Goal: Task Accomplishment & Management: Manage account settings

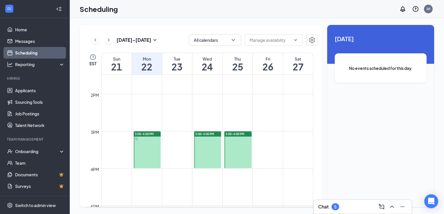
scroll to position [505, 0]
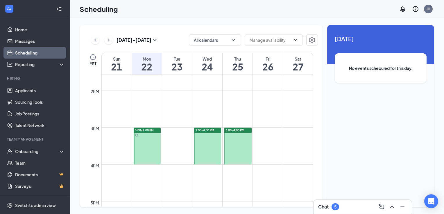
click at [217, 142] on div at bounding box center [207, 146] width 27 height 37
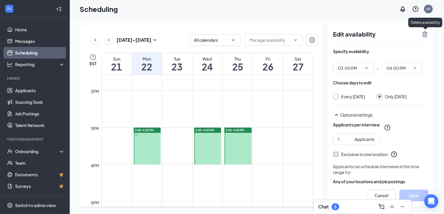
click at [422, 36] on icon "TrashOutline" at bounding box center [424, 34] width 7 height 7
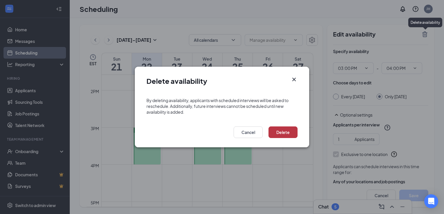
click at [287, 132] on button "Delete" at bounding box center [282, 133] width 29 height 12
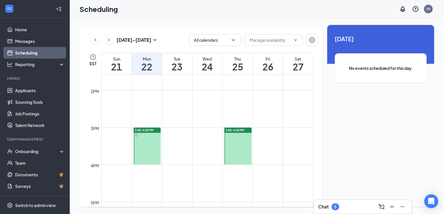
click at [242, 134] on div at bounding box center [237, 146] width 27 height 37
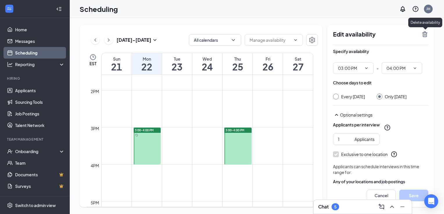
click at [425, 37] on icon "TrashOutline" at bounding box center [424, 34] width 5 height 6
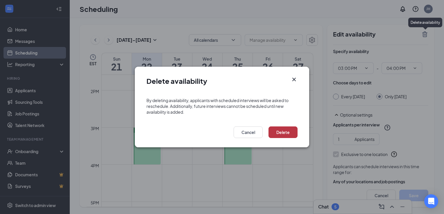
click at [283, 135] on button "Delete" at bounding box center [282, 133] width 29 height 12
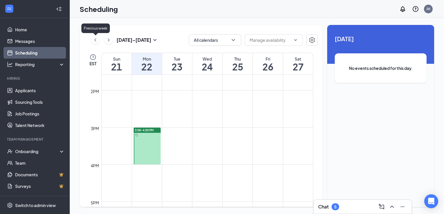
click at [93, 42] on icon "ChevronLeft" at bounding box center [95, 40] width 6 height 7
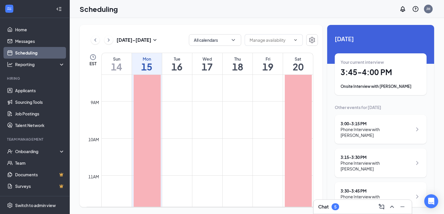
scroll to position [309, 0]
drag, startPoint x: 179, startPoint y: 102, endPoint x: 181, endPoint y: 132, distance: 30.3
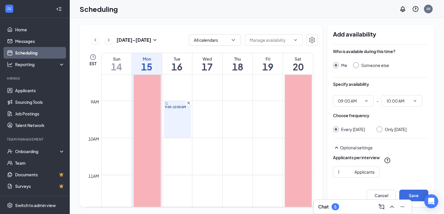
click at [389, 130] on div "Only [DATE]" at bounding box center [395, 130] width 22 height 6
click at [380, 130] on input "Only [DATE]" at bounding box center [378, 129] width 4 height 4
radio input "true"
radio input "false"
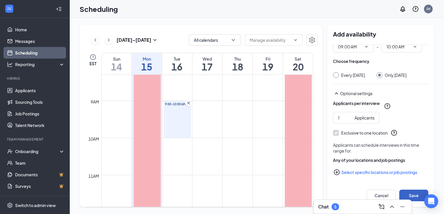
click at [416, 193] on button "Save" at bounding box center [413, 196] width 29 height 12
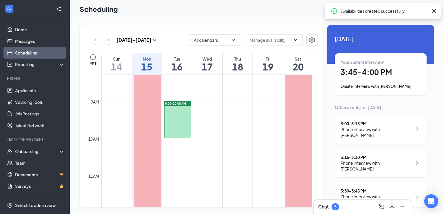
click at [187, 124] on div at bounding box center [177, 119] width 27 height 37
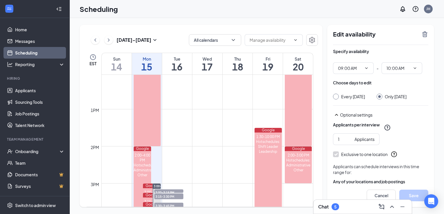
scroll to position [449, 0]
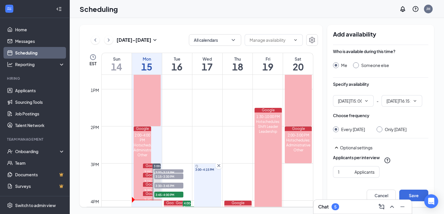
scroll to position [471, 0]
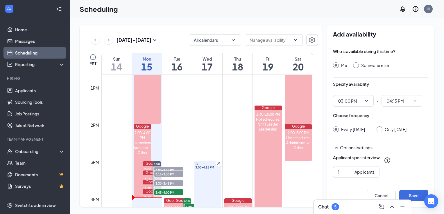
type input "03:00 PM"
click at [393, 104] on input "04:15 PM" at bounding box center [398, 101] width 24 height 6
click at [402, 127] on div "04:00 PM" at bounding box center [406, 131] width 41 height 13
type input "04:00 PM"
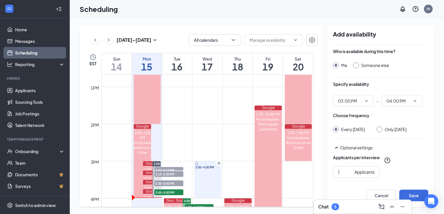
click at [384, 128] on div "Only [DATE]" at bounding box center [391, 130] width 30 height 6
click at [380, 128] on input "Only [DATE]" at bounding box center [378, 129] width 4 height 4
radio input "true"
radio input "false"
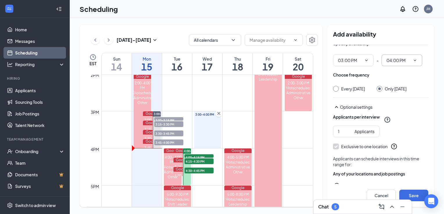
scroll to position [59, 0]
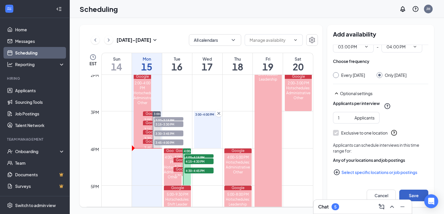
click at [412, 195] on button "Save" at bounding box center [413, 196] width 29 height 12
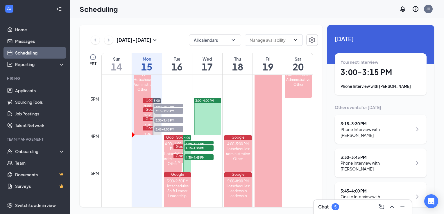
scroll to position [534, 0]
drag, startPoint x: 232, startPoint y: 100, endPoint x: 237, endPoint y: 132, distance: 32.3
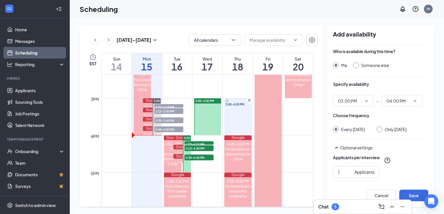
type input "03:00 PM"
type input "04:00 PM"
click at [387, 131] on div "Only [DATE]" at bounding box center [395, 130] width 22 height 6
click at [380, 131] on input "Only [DATE]" at bounding box center [378, 129] width 4 height 4
radio input "true"
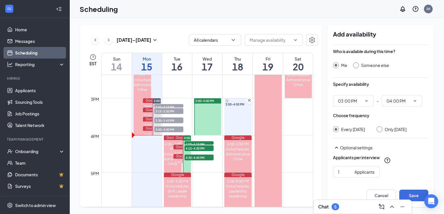
radio input "false"
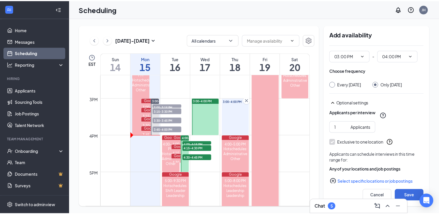
scroll to position [46, 0]
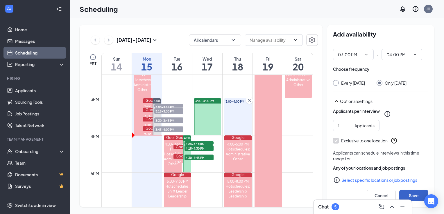
click at [416, 196] on button "Save" at bounding box center [413, 196] width 29 height 12
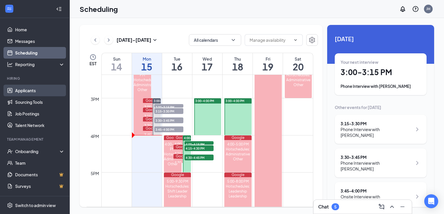
click at [33, 89] on link "Applicants" at bounding box center [40, 91] width 50 height 12
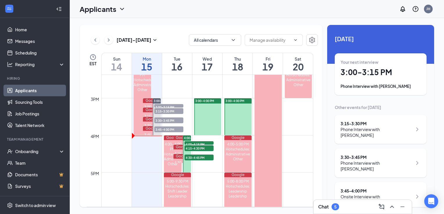
click at [51, 89] on link "Applicants" at bounding box center [40, 91] width 50 height 12
click at [46, 87] on link "Applicants" at bounding box center [40, 91] width 50 height 12
click at [36, 25] on link "Home" at bounding box center [40, 30] width 50 height 12
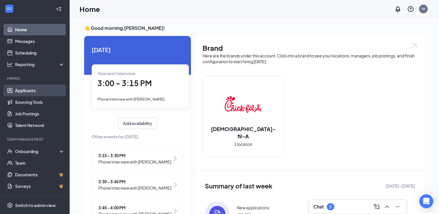
click at [32, 93] on link "Applicants" at bounding box center [40, 91] width 50 height 12
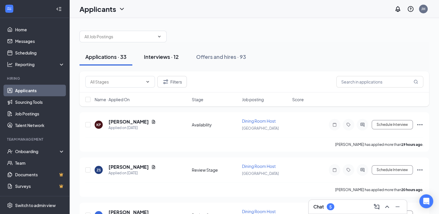
click at [168, 56] on div "Interviews · 12" at bounding box center [161, 56] width 35 height 7
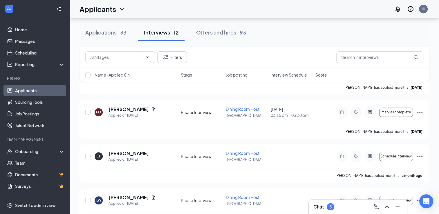
scroll to position [331, 0]
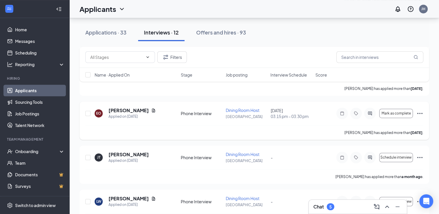
click at [419, 112] on icon "Ellipses" at bounding box center [420, 113] width 7 height 7
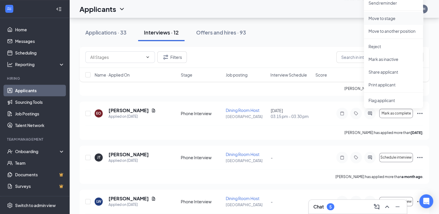
click at [394, 21] on p "Move to stage" at bounding box center [394, 18] width 50 height 6
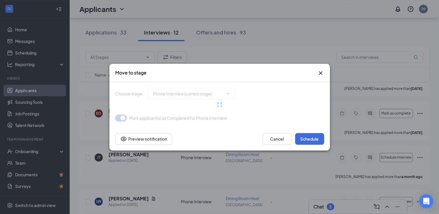
type input "Onsite Interview (next stage)"
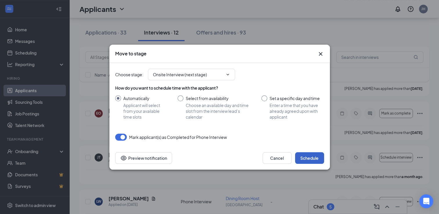
click at [310, 161] on button "Schedule" at bounding box center [309, 158] width 29 height 12
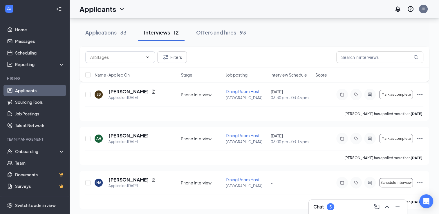
scroll to position [124, 0]
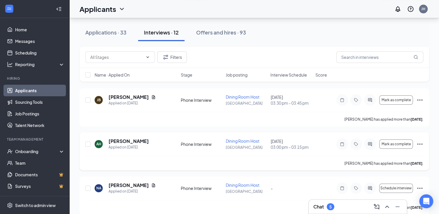
click at [420, 142] on icon "Ellipses" at bounding box center [420, 144] width 7 height 7
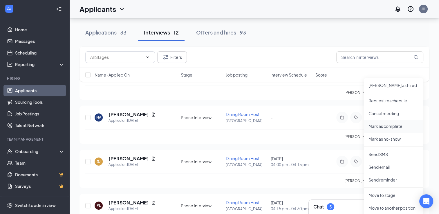
scroll to position [195, 0]
click at [393, 195] on p "Move to stage" at bounding box center [394, 195] width 50 height 6
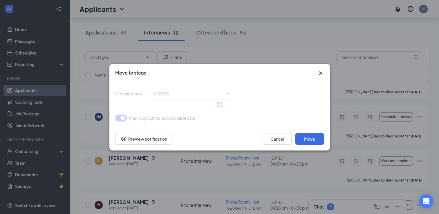
type input "Onsite Interview (next stage)"
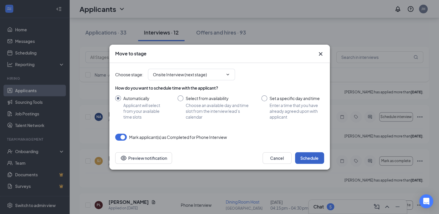
click at [312, 160] on button "Schedule" at bounding box center [309, 158] width 29 height 12
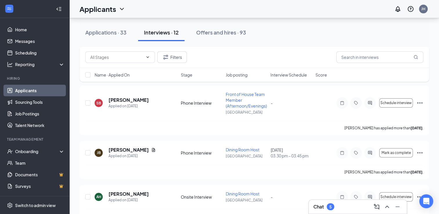
scroll to position [71, 0]
click at [420, 152] on icon "Ellipses" at bounding box center [420, 152] width 5 height 1
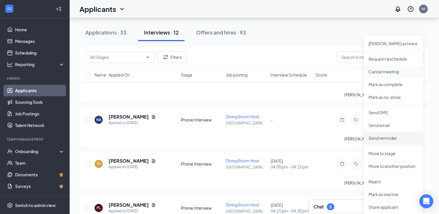
scroll to position [199, 0]
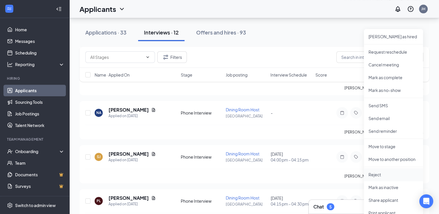
click at [384, 177] on p "Reject" at bounding box center [394, 175] width 50 height 6
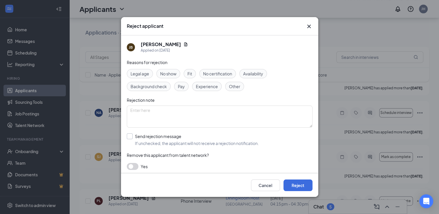
click at [156, 139] on input "Send rejection message If unchecked, the applicant will not receive a rejection…" at bounding box center [193, 140] width 132 height 13
checkbox input "true"
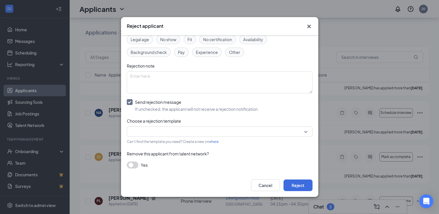
scroll to position [34, 0]
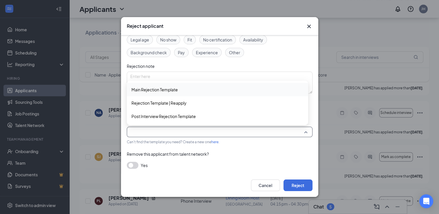
click at [198, 134] on input "search" at bounding box center [217, 132] width 175 height 10
click at [198, 117] on span "Post Interview Rejection Template" at bounding box center [218, 116] width 172 height 6
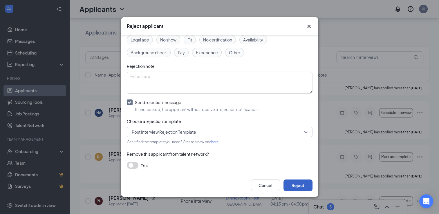
click at [297, 186] on button "Reject" at bounding box center [298, 186] width 29 height 12
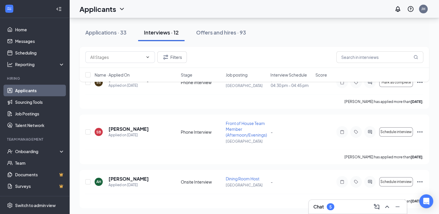
scroll to position [0, 0]
